Goal: Transaction & Acquisition: Obtain resource

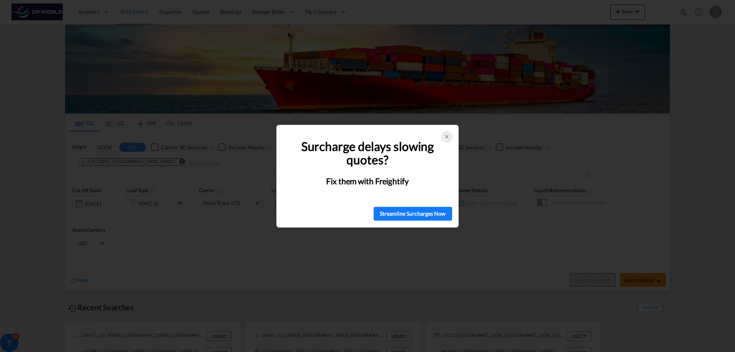
click at [446, 138] on icon at bounding box center [447, 137] width 6 height 6
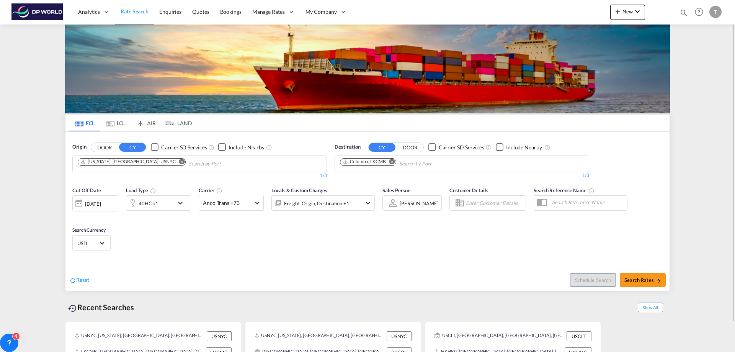
click at [179, 161] on md-icon "Remove" at bounding box center [182, 161] width 6 height 6
click at [126, 162] on input "Chips input." at bounding box center [114, 164] width 73 height 12
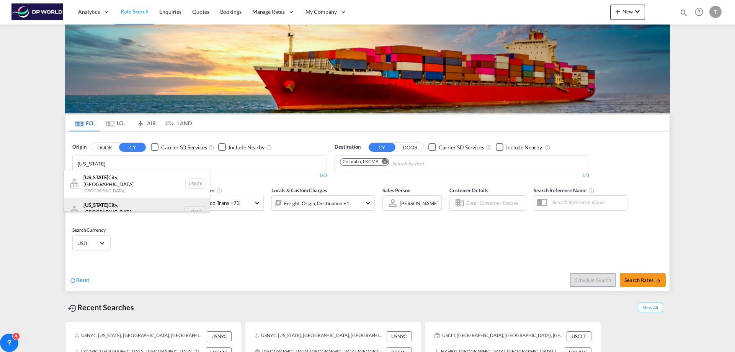
type input "[US_STATE]"
drag, startPoint x: 107, startPoint y: 202, endPoint x: 198, endPoint y: 175, distance: 94.8
click at [108, 202] on div "[US_STATE][GEOGRAPHIC_DATA], [GEOGRAPHIC_DATA] [GEOGRAPHIC_DATA] USMKC" at bounding box center [136, 211] width 145 height 28
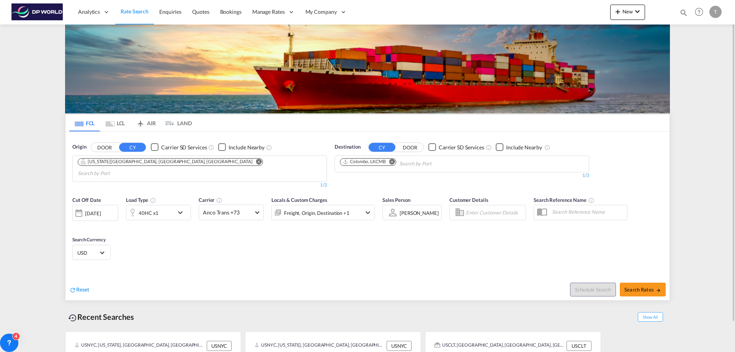
click at [394, 160] on md-icon "Remove" at bounding box center [392, 161] width 6 height 6
click at [356, 165] on body "Analytics Reports Dashboard Rate Search Enquiries Quotes Bookings" at bounding box center [367, 176] width 735 height 352
drag, startPoint x: 356, startPoint y: 165, endPoint x: 351, endPoint y: 163, distance: 5.5
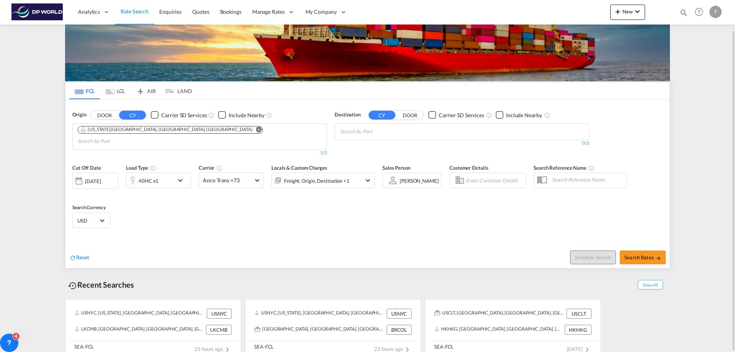
click at [356, 134] on body "Analytics Reports Dashboard Rate Search Enquiries Quotes Bookings" at bounding box center [367, 176] width 735 height 352
type input "ho chi"
click at [378, 146] on div "[GEOGRAPHIC_DATA] ([GEOGRAPHIC_DATA]) [GEOGRAPHIC_DATA] VNSGN" at bounding box center [398, 152] width 145 height 28
click at [645, 254] on span "Search Rates" at bounding box center [642, 257] width 37 height 6
type input "USMKC to VNSGN / [DATE]"
